Goal: Information Seeking & Learning: Learn about a topic

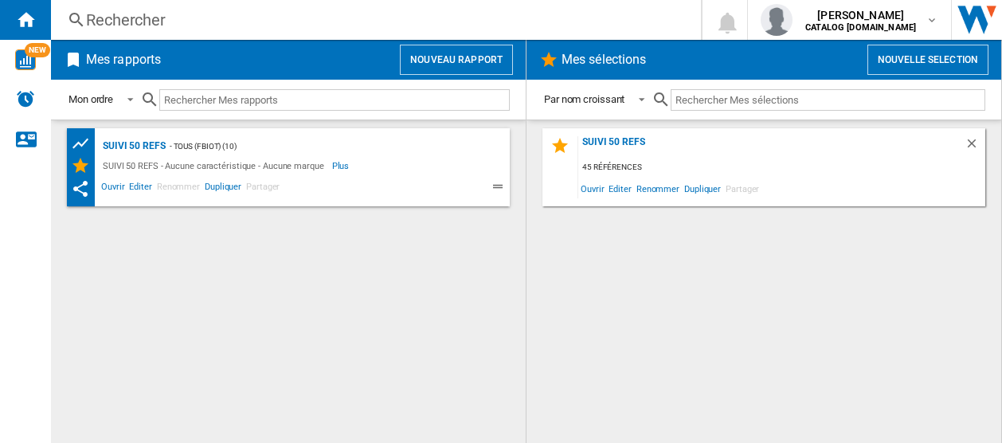
click at [155, 22] on div "Rechercher" at bounding box center [372, 20] width 573 height 22
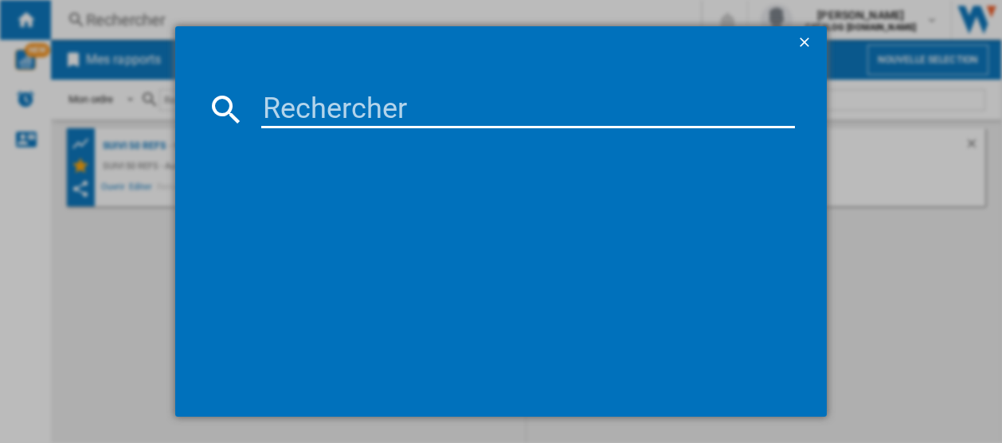
click at [280, 103] on input at bounding box center [528, 109] width 534 height 38
paste input "LM841B"
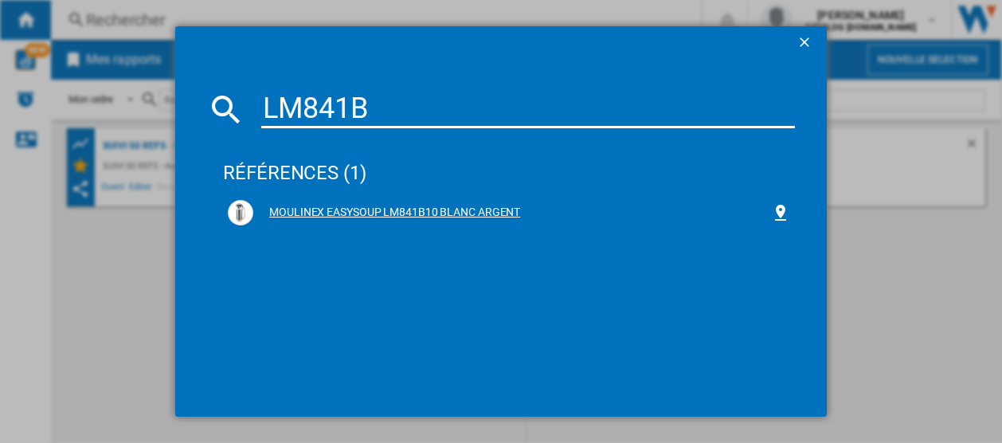
type input "LM841B"
click at [279, 206] on div "MOULINEX EASYSOUP LM841B10 BLANC ARGENT" at bounding box center [512, 213] width 518 height 16
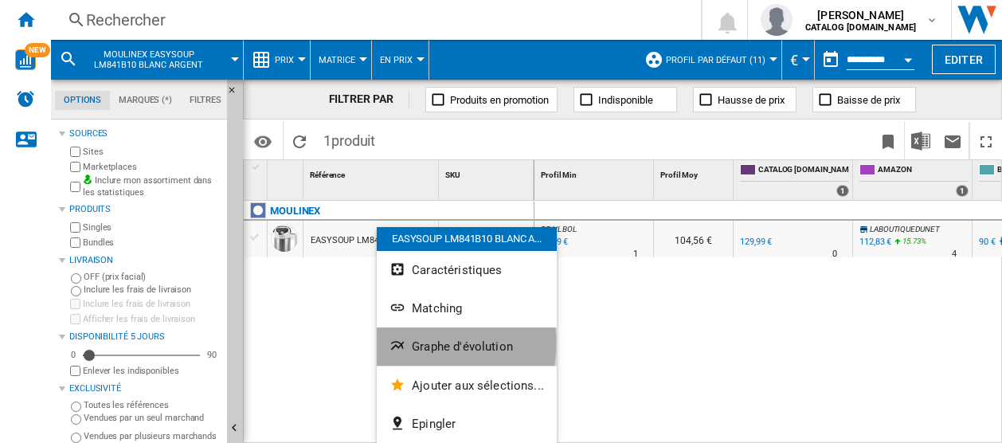
click at [426, 343] on span "Graphe d'évolution" at bounding box center [462, 346] width 101 height 14
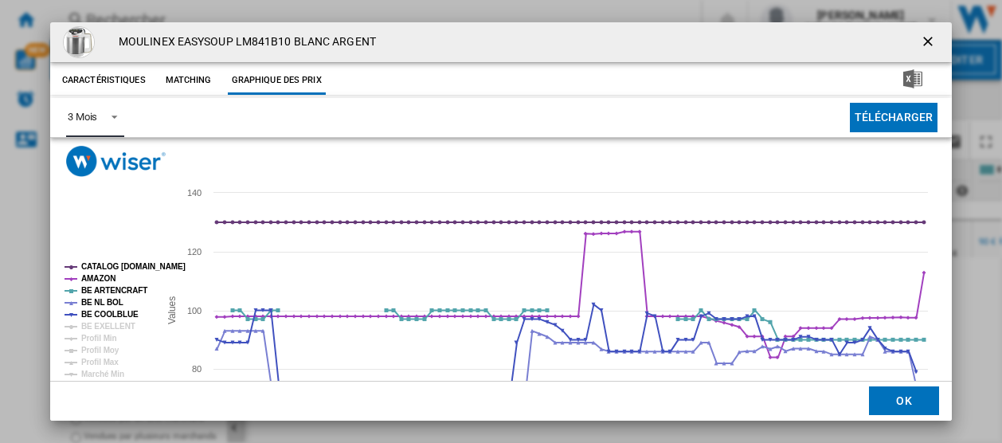
click at [116, 115] on span "Product popup" at bounding box center [109, 115] width 19 height 14
click at [86, 155] on div "6 Mois" at bounding box center [81, 156] width 29 height 14
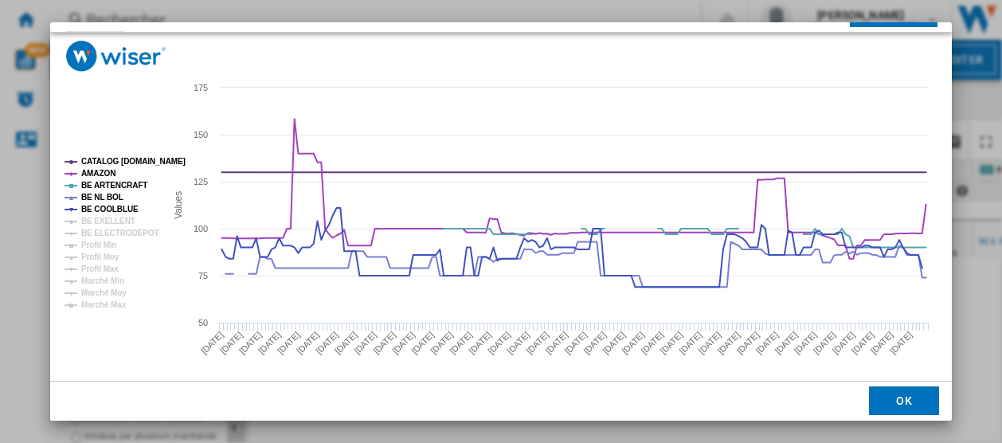
scroll to position [114, 0]
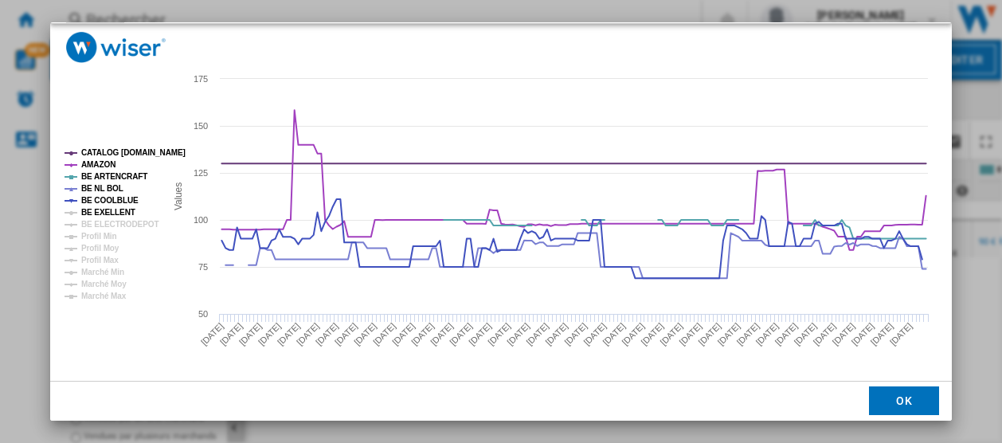
click at [87, 213] on tspan "BE EXELLENT" at bounding box center [108, 212] width 54 height 9
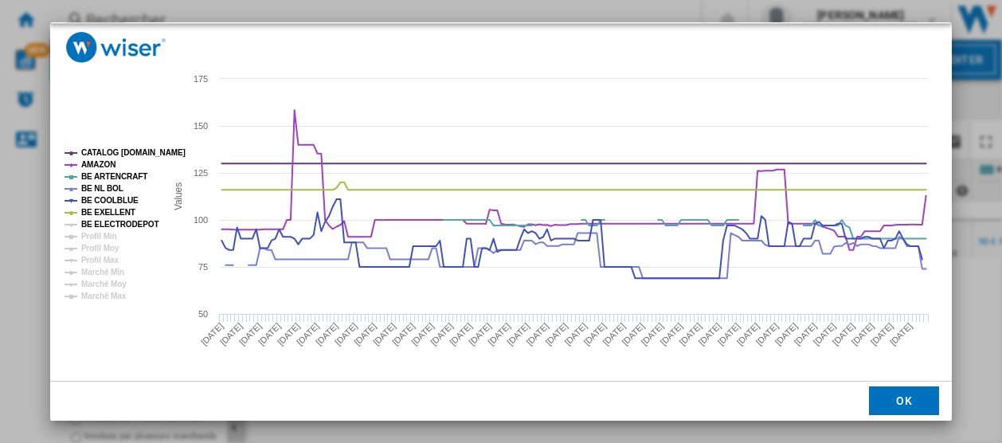
click at [88, 222] on tspan "BE ELECTRODEPOT" at bounding box center [119, 224] width 77 height 9
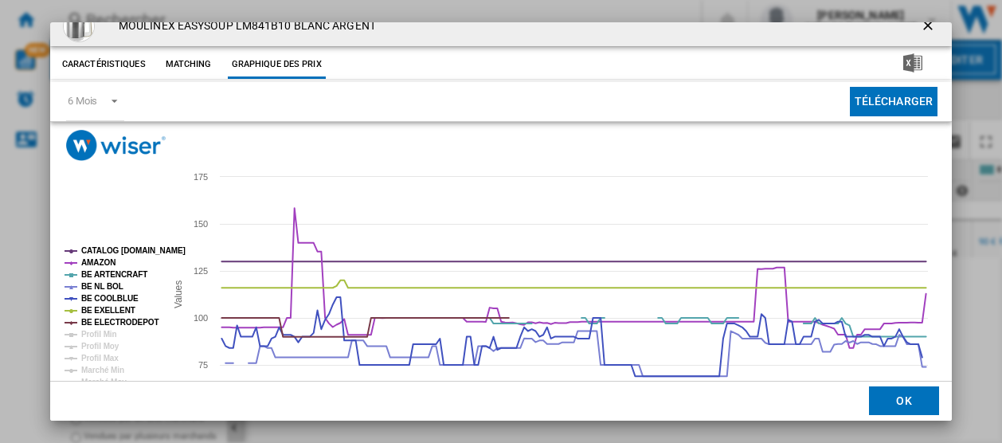
scroll to position [0, 0]
